Goal: Find specific page/section: Find specific page/section

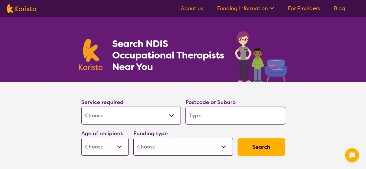
select select "[MEDICAL_DATA]"
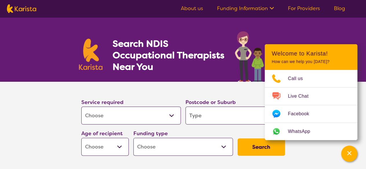
click at [171, 112] on select "Allied Health Assistant Assessment ([MEDICAL_DATA] or [MEDICAL_DATA]) Behaviour…" at bounding box center [130, 116] width 99 height 18
click at [35, 108] on section "Service required Allied Health Assistant Assessment ([MEDICAL_DATA] or [MEDICAL…" at bounding box center [183, 128] width 366 height 93
click at [212, 120] on input "search" at bounding box center [234, 116] width 99 height 18
click at [349, 155] on icon "Channel Menu" at bounding box center [349, 153] width 6 height 6
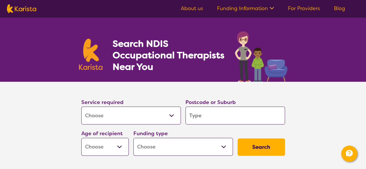
click at [219, 119] on input "search" at bounding box center [234, 116] width 99 height 18
type input "M"
type input "Mi"
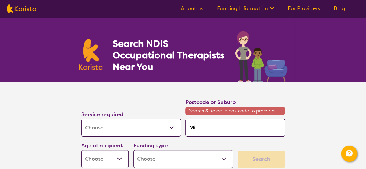
type input "Mil"
type input "Mill"
type input "Mille"
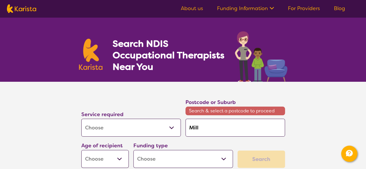
type input "Mille"
type input "[PERSON_NAME]"
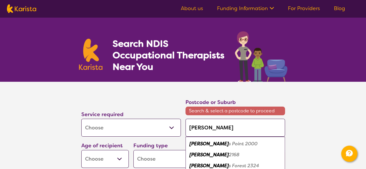
click at [229, 155] on em "2168" at bounding box center [234, 155] width 11 height 6
type input "2168"
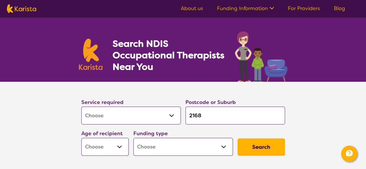
click at [122, 152] on select "Early Childhood - 0 to 9 Child - 10 to 11 Adolescent - 12 to 17 Adult - 18 to 6…" at bounding box center [104, 147] width 47 height 18
select select "EC"
click at [81, 138] on select "Early Childhood - 0 to 9 Child - 10 to 11 Adolescent - 12 to 17 Adult - 18 to 6…" at bounding box center [104, 147] width 47 height 18
select select "EC"
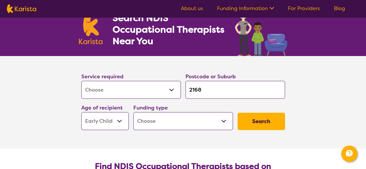
scroll to position [26, 0]
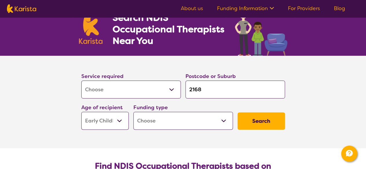
click at [223, 119] on select "Home Care Package (HCP) National Disability Insurance Scheme (NDIS) I don't know" at bounding box center [182, 121] width 99 height 18
select select "NDIS"
click at [133, 112] on select "Home Care Package (HCP) National Disability Insurance Scheme (NDIS) I don't know" at bounding box center [182, 121] width 99 height 18
select select "NDIS"
click at [268, 124] on button "Search" at bounding box center [260, 120] width 47 height 17
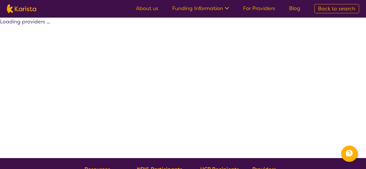
select select "by_score"
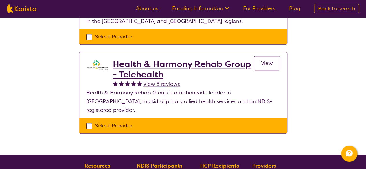
scroll to position [266, 0]
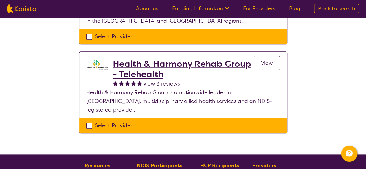
click at [151, 65] on h2 "Health & Harmony Rehab Group - Telehealth" at bounding box center [183, 69] width 141 height 21
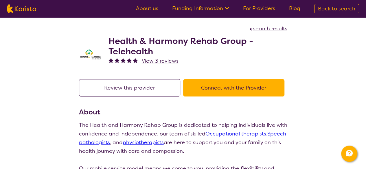
click at [223, 90] on button "Connect with the Provider" at bounding box center [233, 87] width 101 height 17
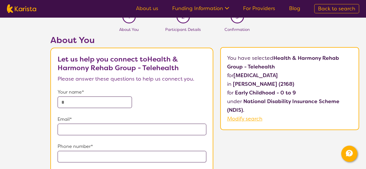
scroll to position [10, 0]
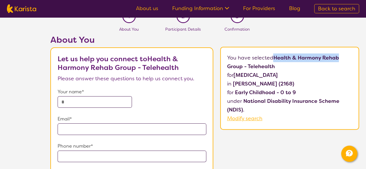
drag, startPoint x: 340, startPoint y: 60, endPoint x: 275, endPoint y: 58, distance: 65.4
click at [275, 58] on p "You have selected Health & Harmony Rehab Group - Telehealth for [MEDICAL_DATA] …" at bounding box center [289, 87] width 125 height 69
copy b "Health & Harmony Rehab"
